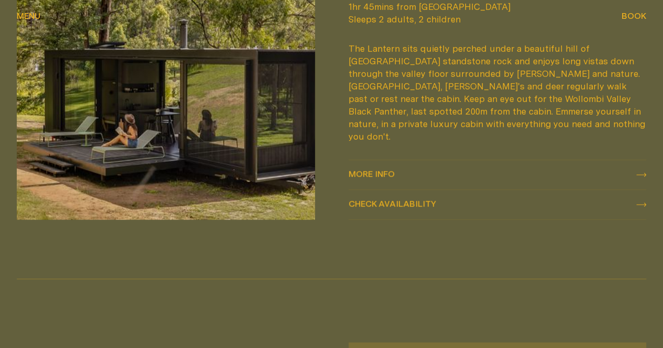
scroll to position [1205, 0]
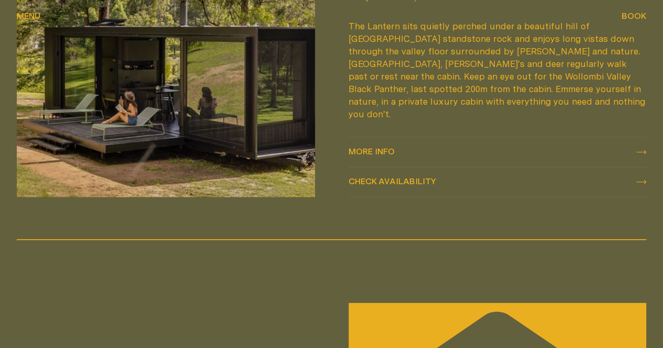
click at [636, 155] on icon at bounding box center [641, 152] width 10 height 4
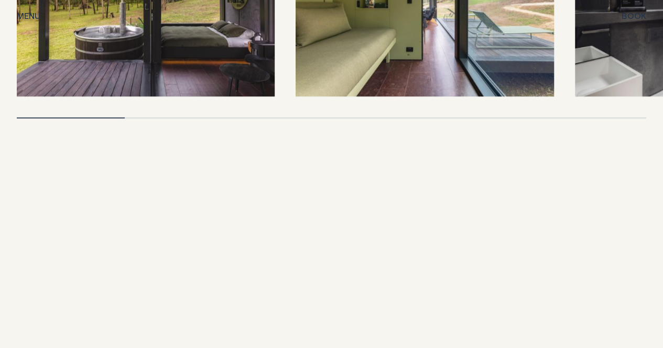
scroll to position [2201, 0]
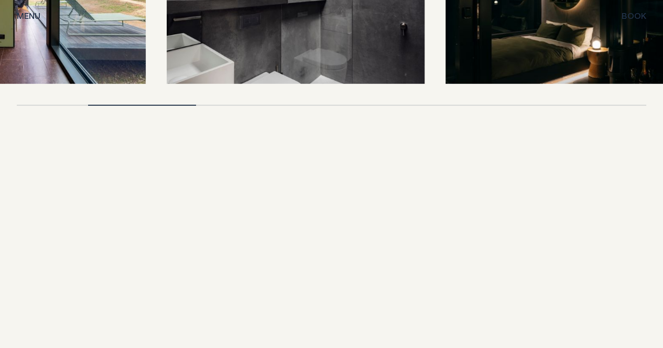
drag, startPoint x: 487, startPoint y: 261, endPoint x: 70, endPoint y: 244, distance: 417.9
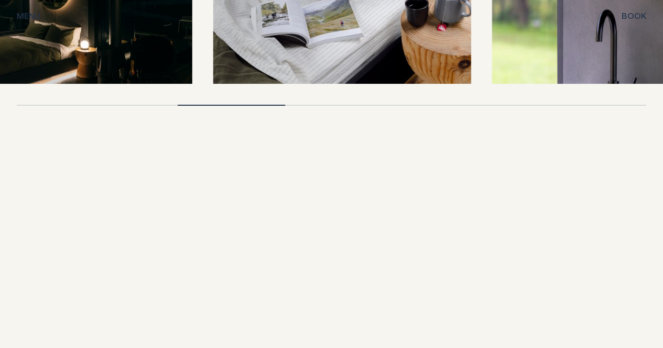
drag, startPoint x: 551, startPoint y: 239, endPoint x: 220, endPoint y: 227, distance: 330.8
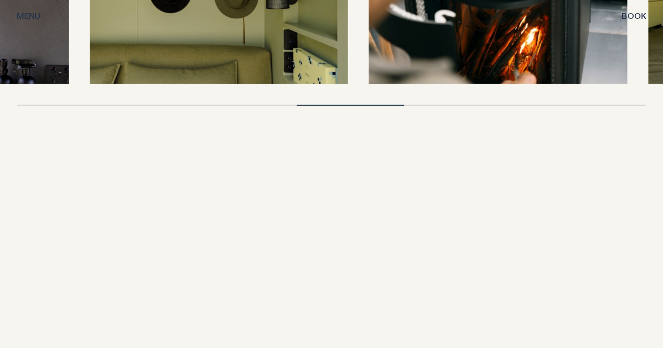
drag, startPoint x: 517, startPoint y: 221, endPoint x: 210, endPoint y: 221, distance: 307.0
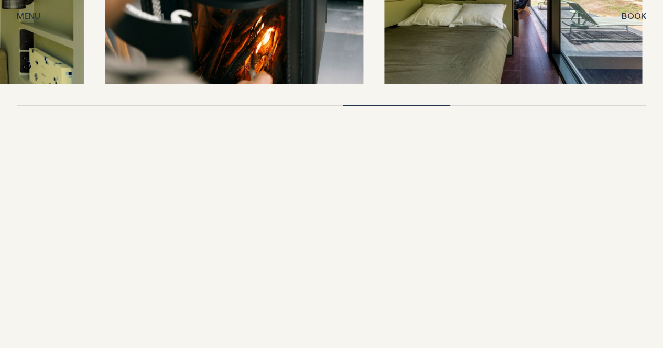
drag, startPoint x: 447, startPoint y: 194, endPoint x: 103, endPoint y: 189, distance: 344.3
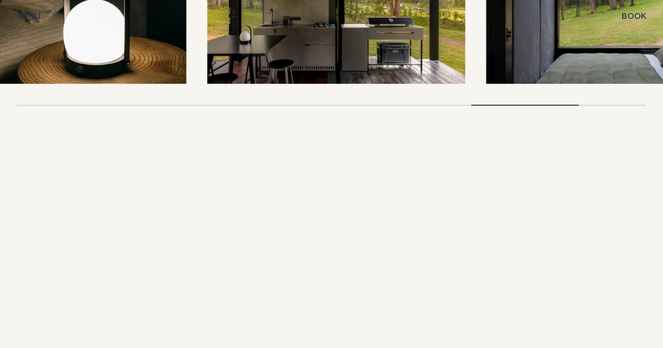
drag, startPoint x: 495, startPoint y: 209, endPoint x: 69, endPoint y: 190, distance: 425.9
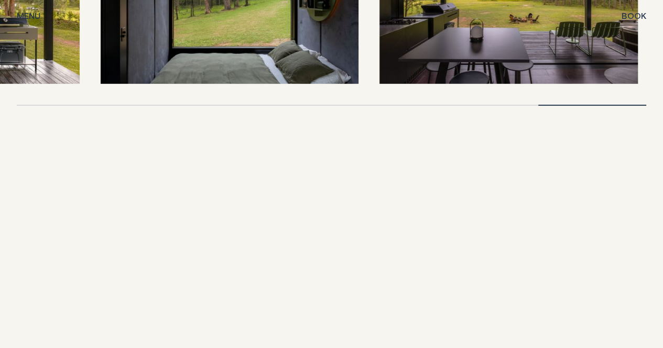
drag, startPoint x: 491, startPoint y: 215, endPoint x: 210, endPoint y: 218, distance: 281.4
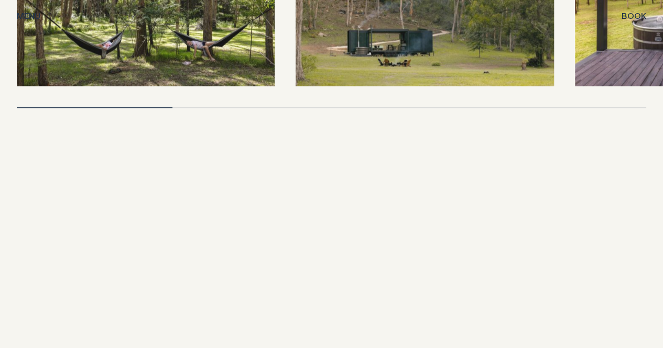
scroll to position [3353, 0]
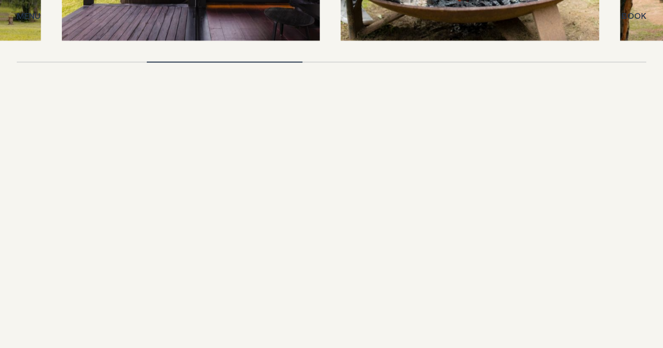
drag, startPoint x: 513, startPoint y: 201, endPoint x: 0, endPoint y: 167, distance: 514.6
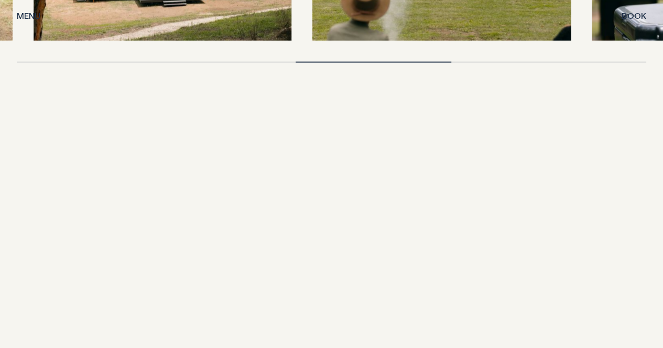
drag, startPoint x: 432, startPoint y: 208, endPoint x: 2, endPoint y: 190, distance: 430.5
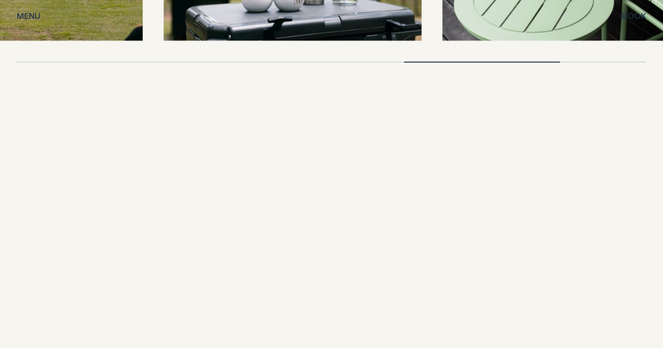
drag, startPoint x: 462, startPoint y: 200, endPoint x: 13, endPoint y: 177, distance: 450.1
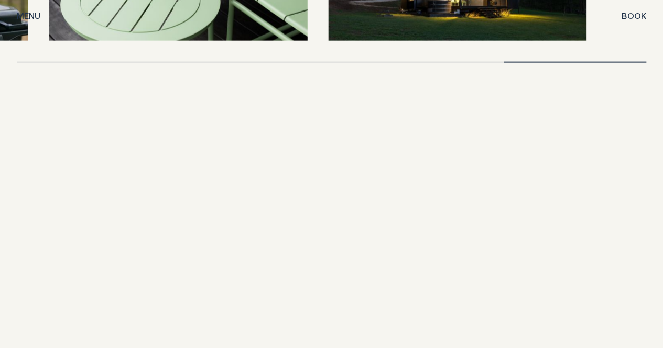
drag, startPoint x: 448, startPoint y: 199, endPoint x: 670, endPoint y: 231, distance: 224.4
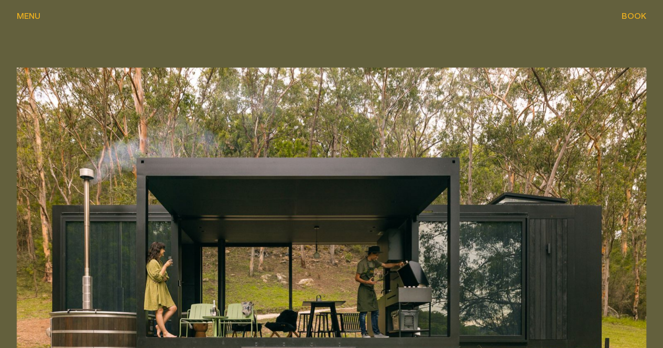
scroll to position [210, 0]
